Goal: Task Accomplishment & Management: Use online tool/utility

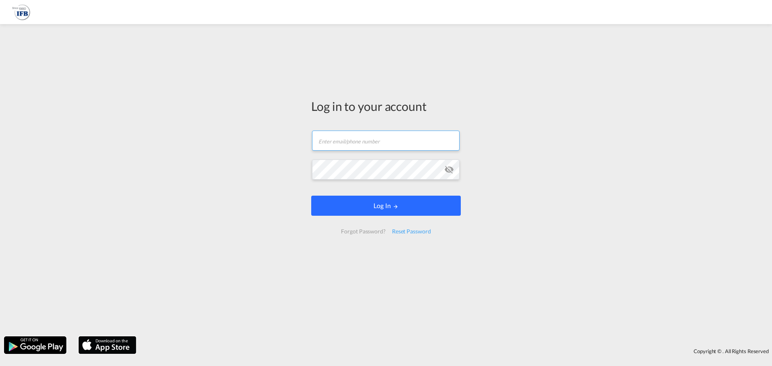
type input "[PERSON_NAME][EMAIL_ADDRESS][DOMAIN_NAME]"
click at [379, 205] on button "Log In" at bounding box center [386, 206] width 150 height 20
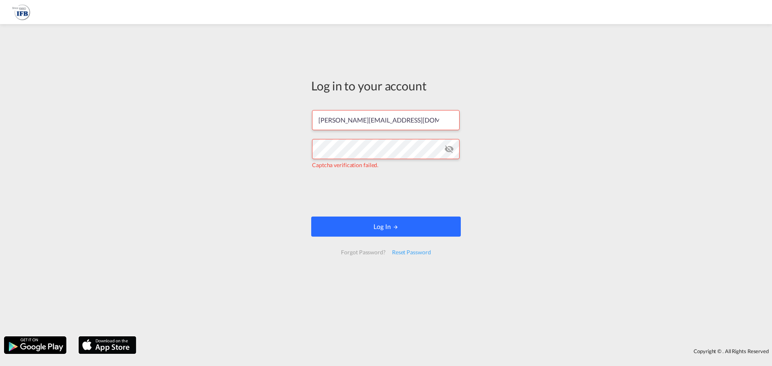
click at [391, 230] on button "Log In" at bounding box center [386, 227] width 150 height 20
